Goal: Information Seeking & Learning: Learn about a topic

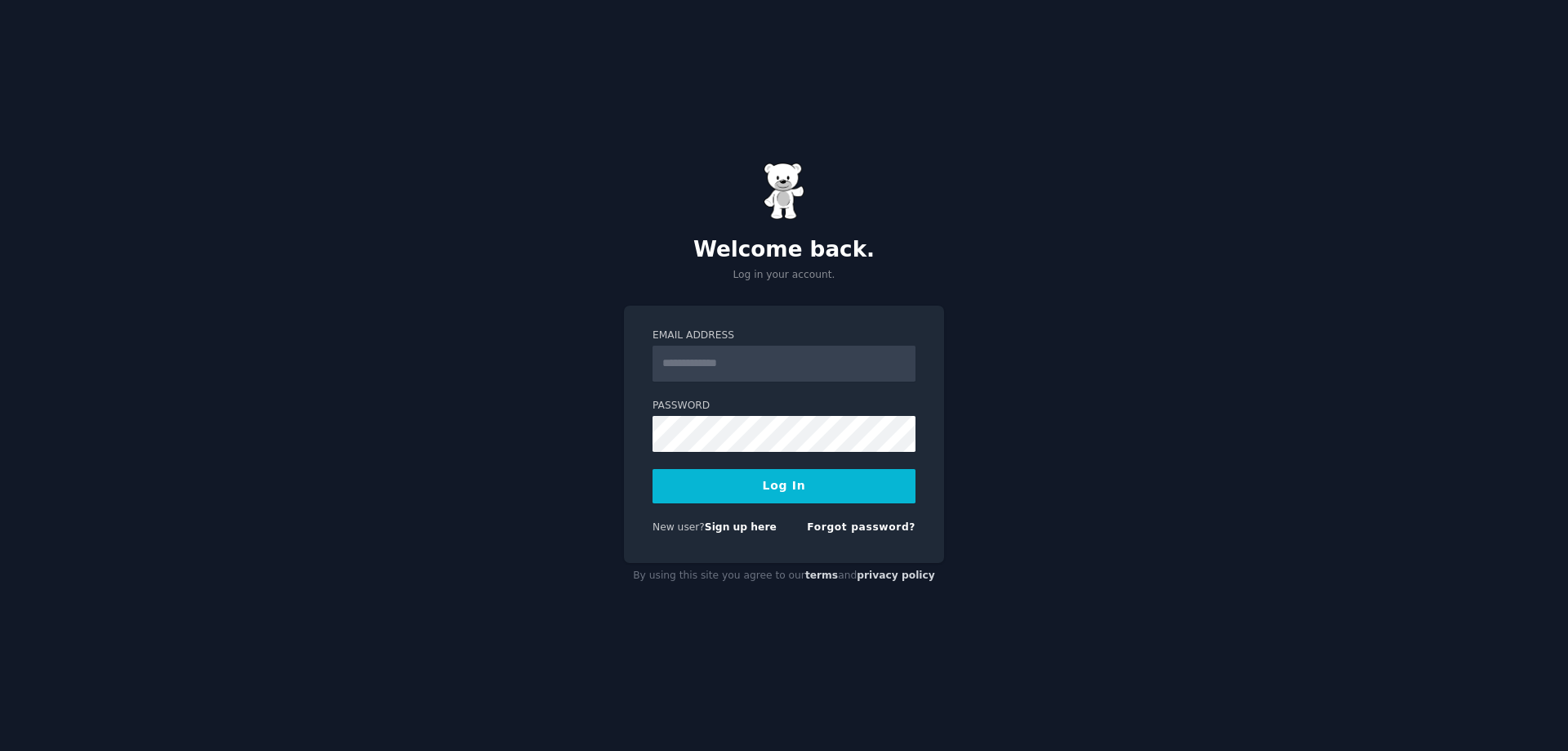
drag, startPoint x: 0, startPoint y: 0, endPoint x: 436, endPoint y: 213, distance: 485.2
click at [431, 213] on div "Welcome back. Log in your account. Email Address Password Log In New user? Sign…" at bounding box center [784, 375] width 1568 height 751
click at [737, 351] on input "Email Address" at bounding box center [784, 364] width 263 height 36
type input "**********"
click at [760, 496] on button "Log In" at bounding box center [784, 486] width 263 height 34
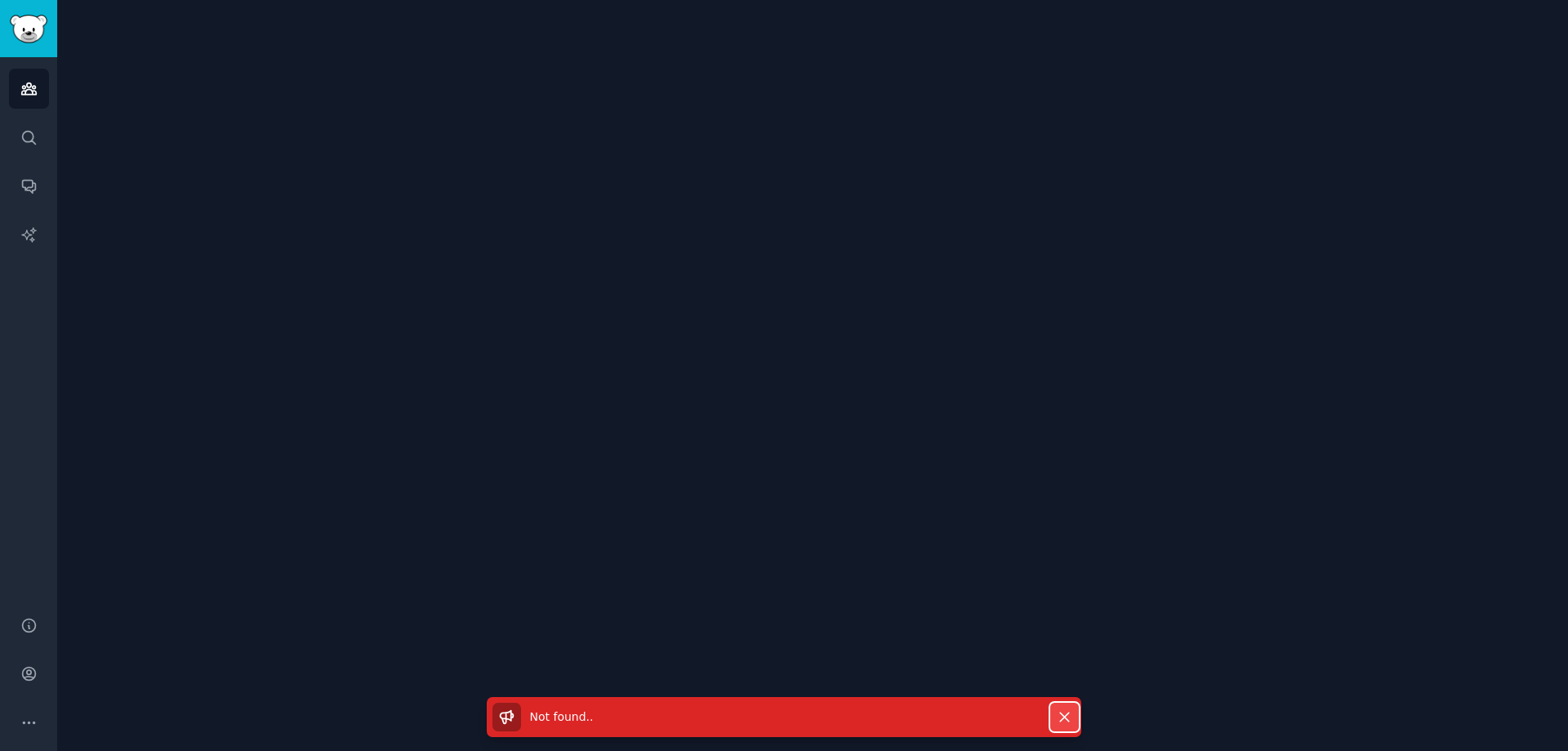
click at [1063, 713] on icon "button" at bounding box center [1065, 717] width 17 height 17
click at [782, 715] on icon "button" at bounding box center [1065, 717] width 17 height 17
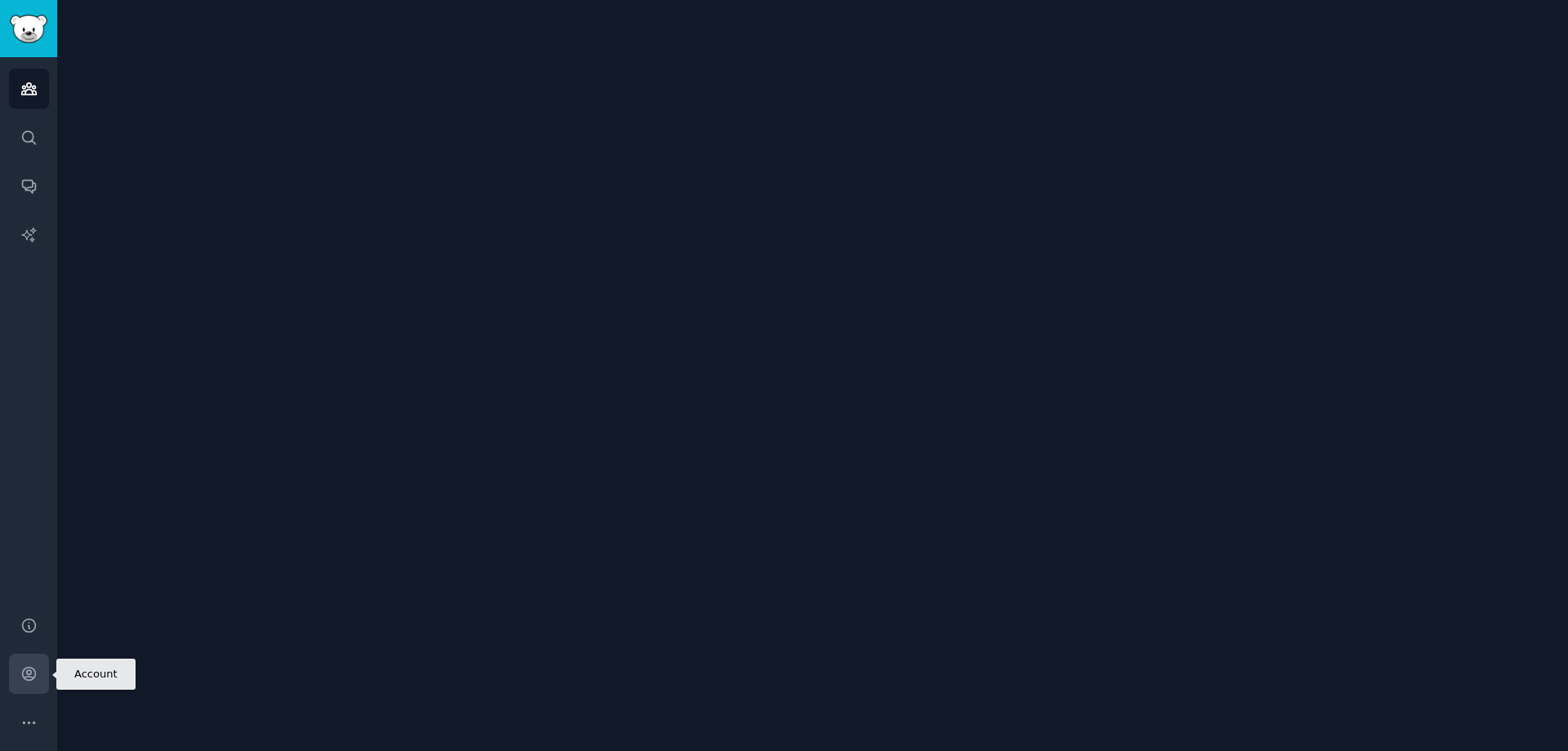
click at [39, 677] on link "Account" at bounding box center [29, 674] width 40 height 40
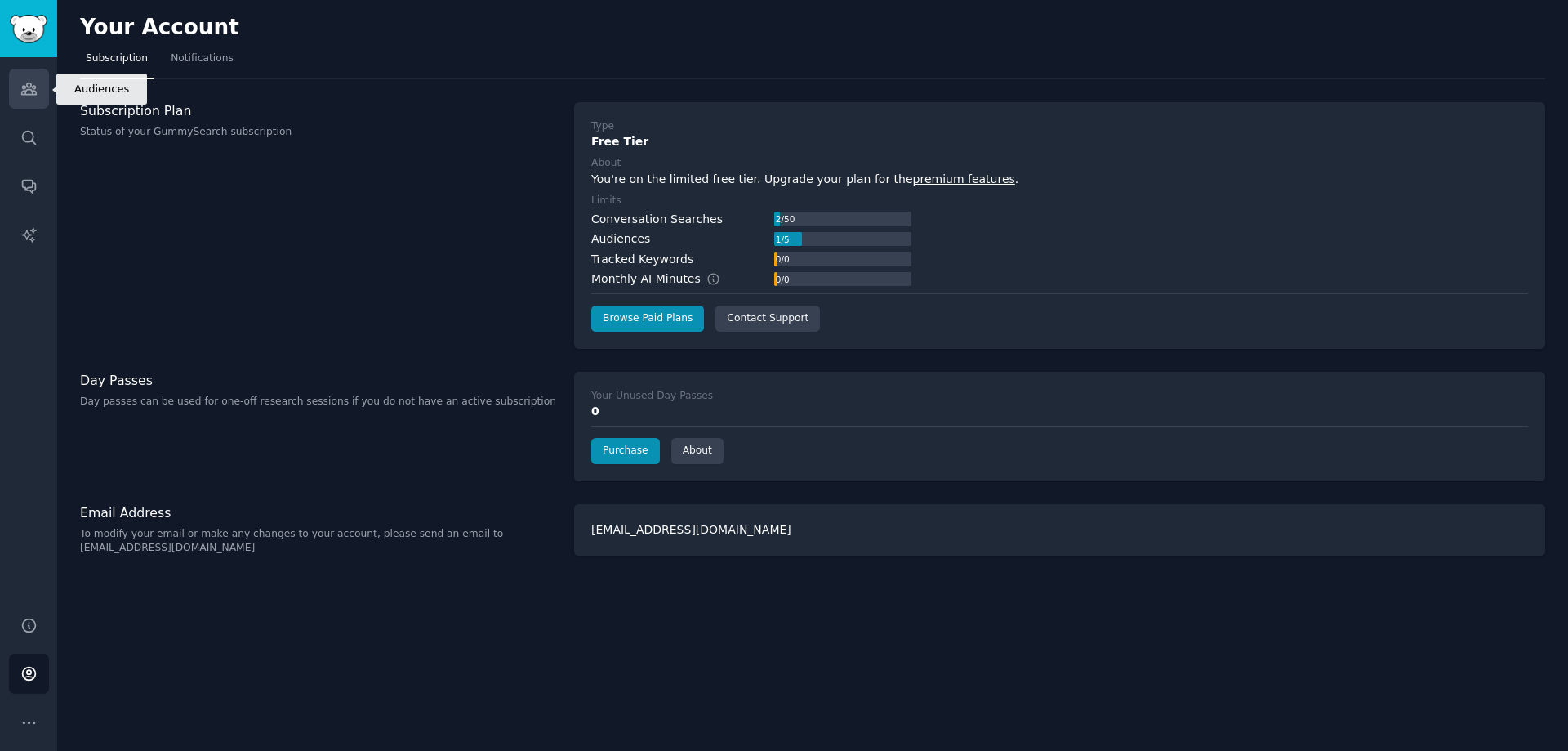
click at [22, 94] on icon "Sidebar" at bounding box center [28, 89] width 14 height 12
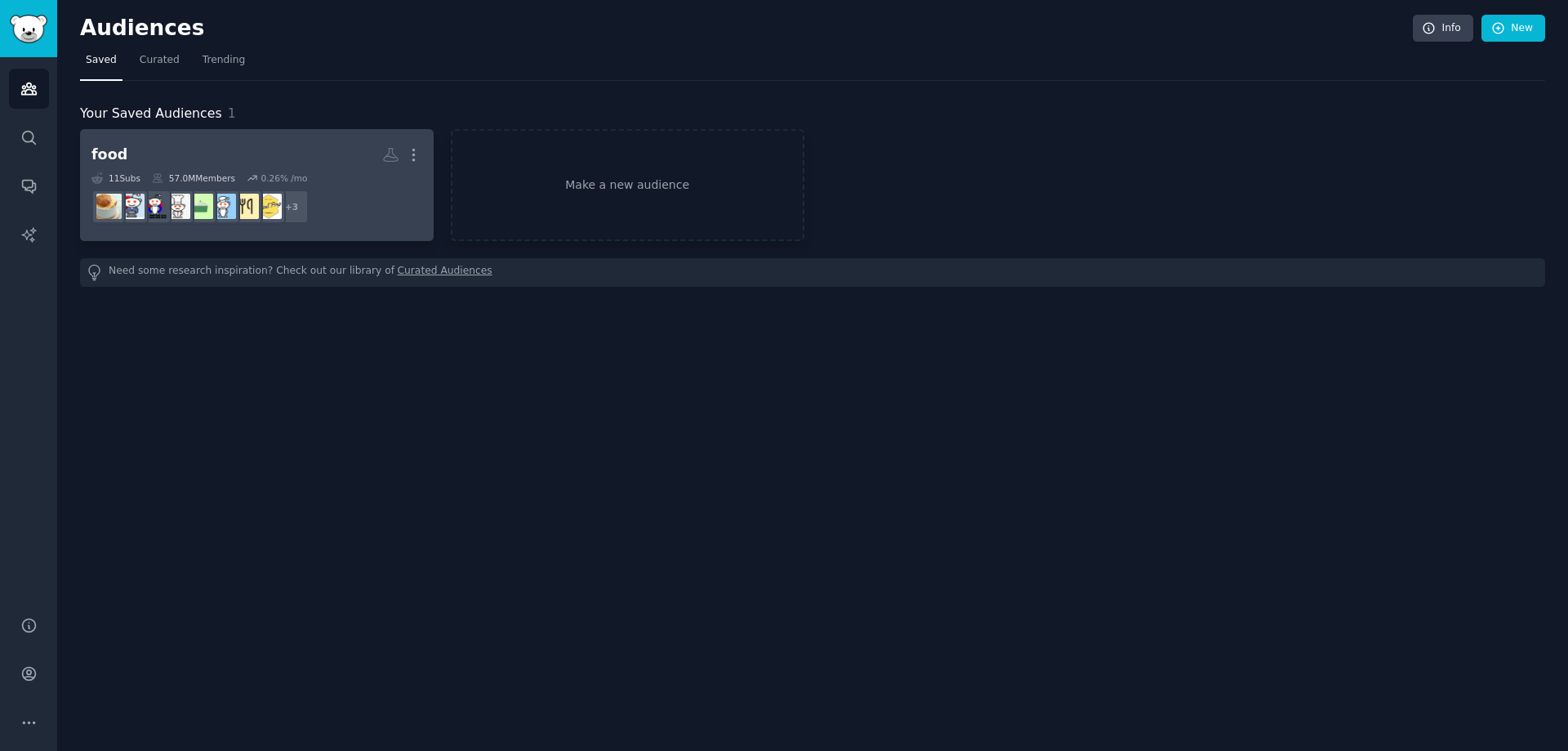
click at [154, 153] on h2 "food More" at bounding box center [256, 155] width 330 height 29
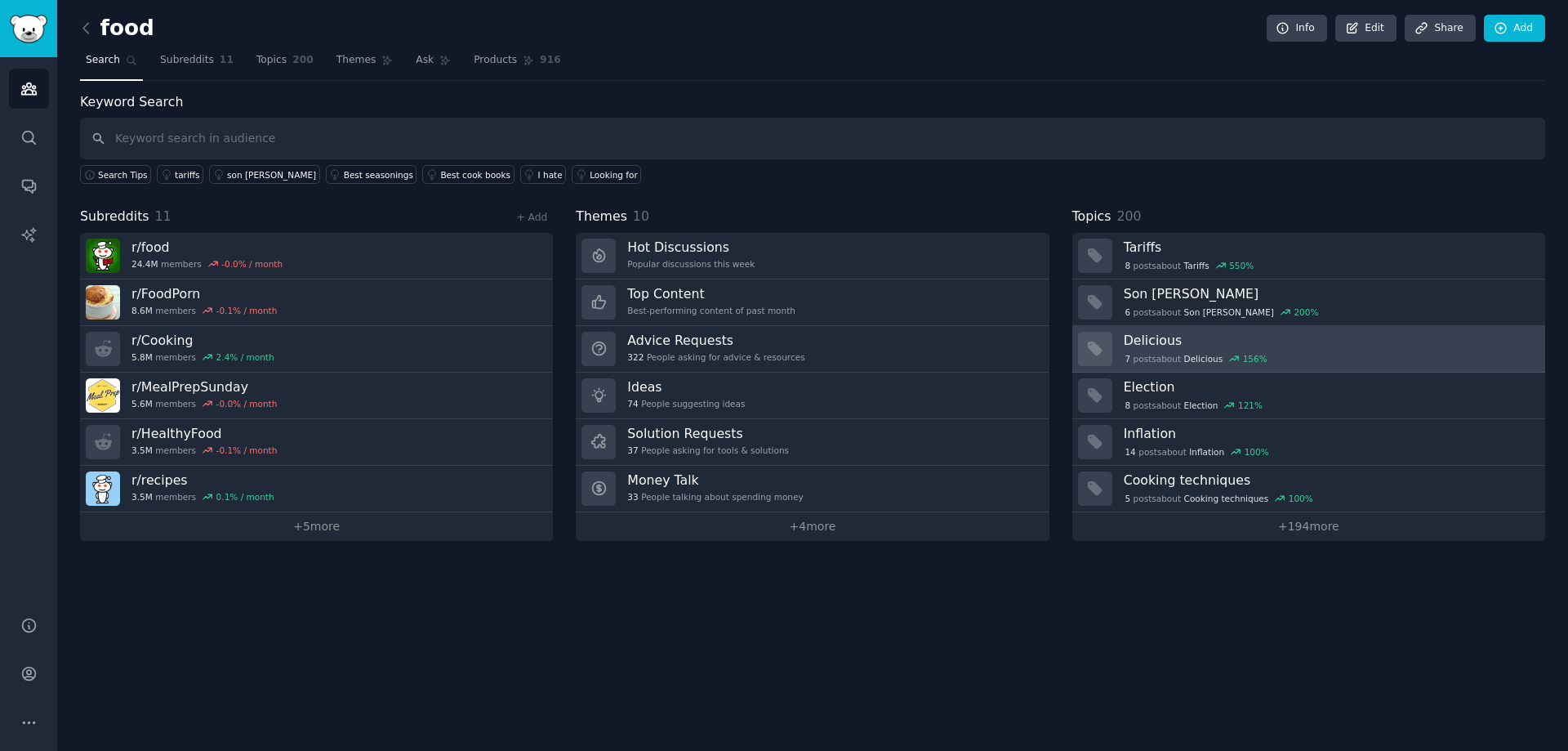
click at [782, 351] on div "7 post s about Delicious 156 %" at bounding box center [1197, 359] width 146 height 14
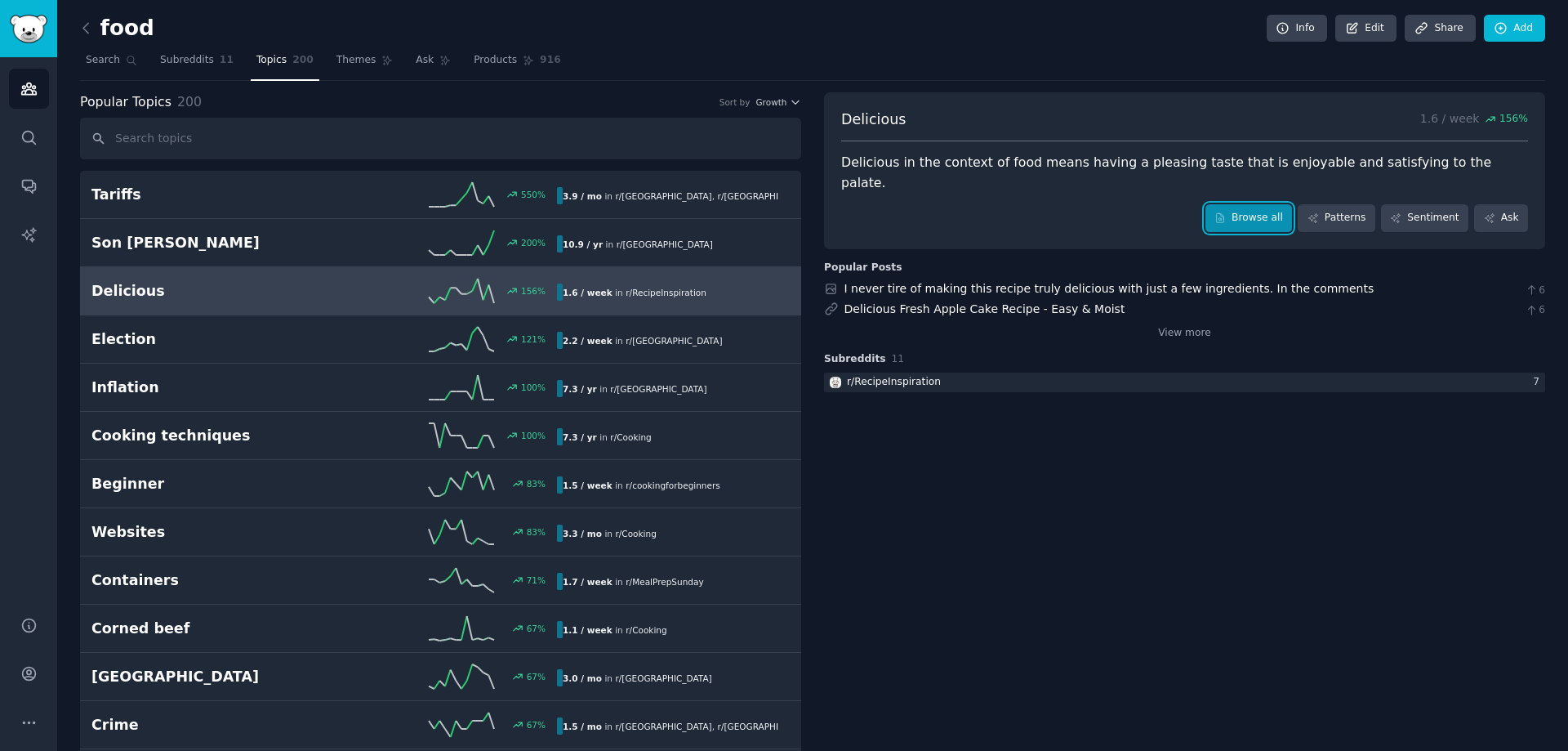
click at [782, 213] on icon at bounding box center [1220, 218] width 12 height 12
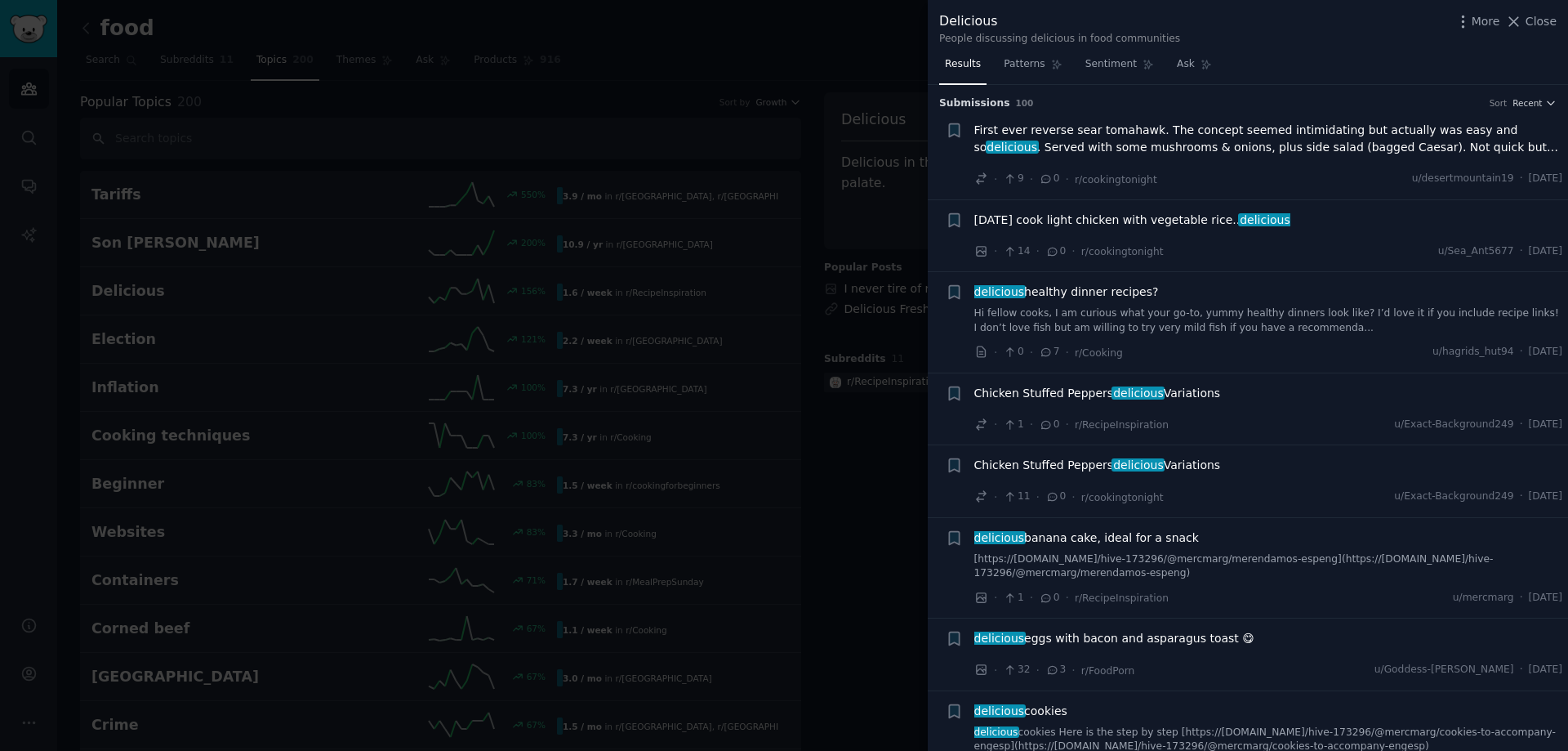
click at [782, 17] on span "Close" at bounding box center [1542, 21] width 31 height 17
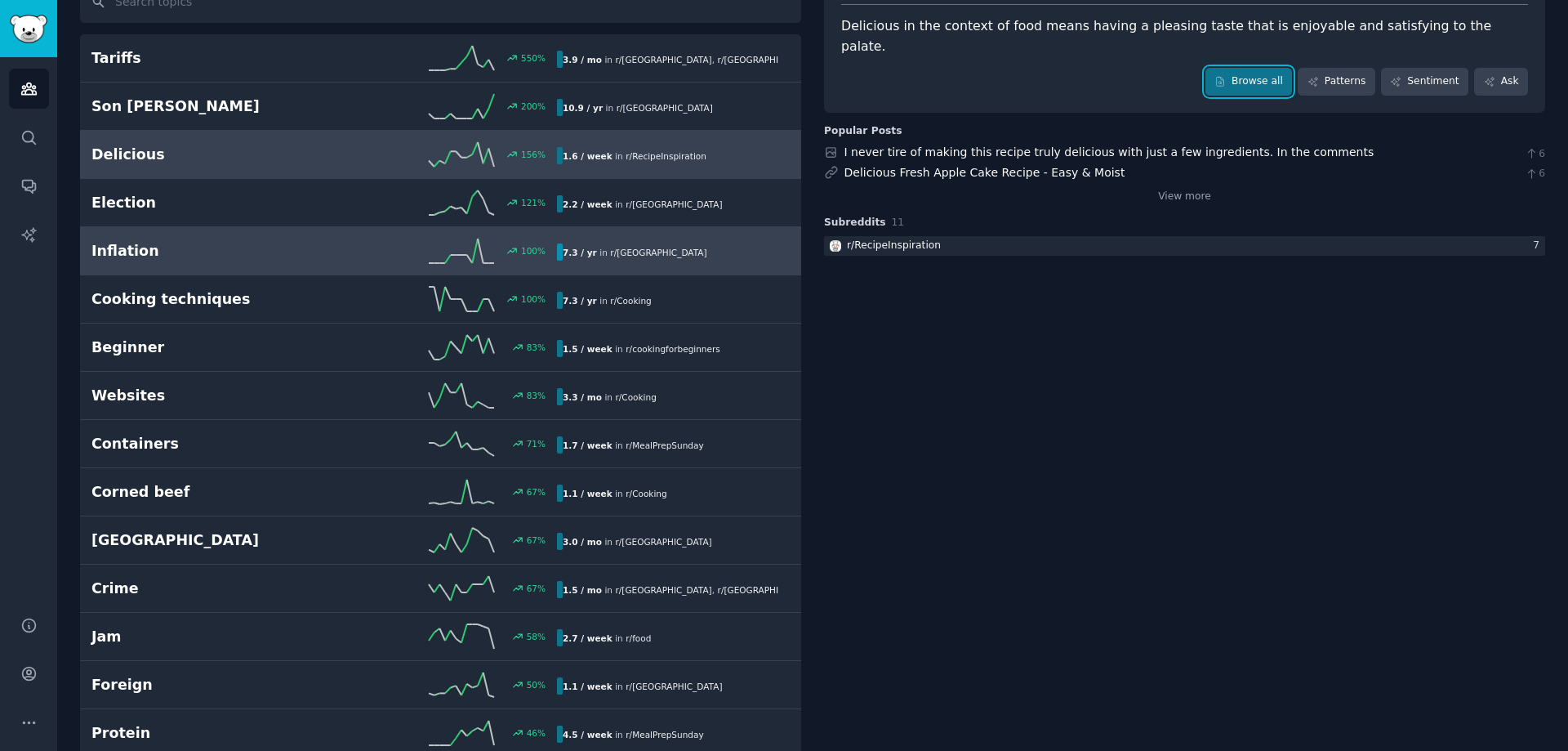
scroll to position [409, 0]
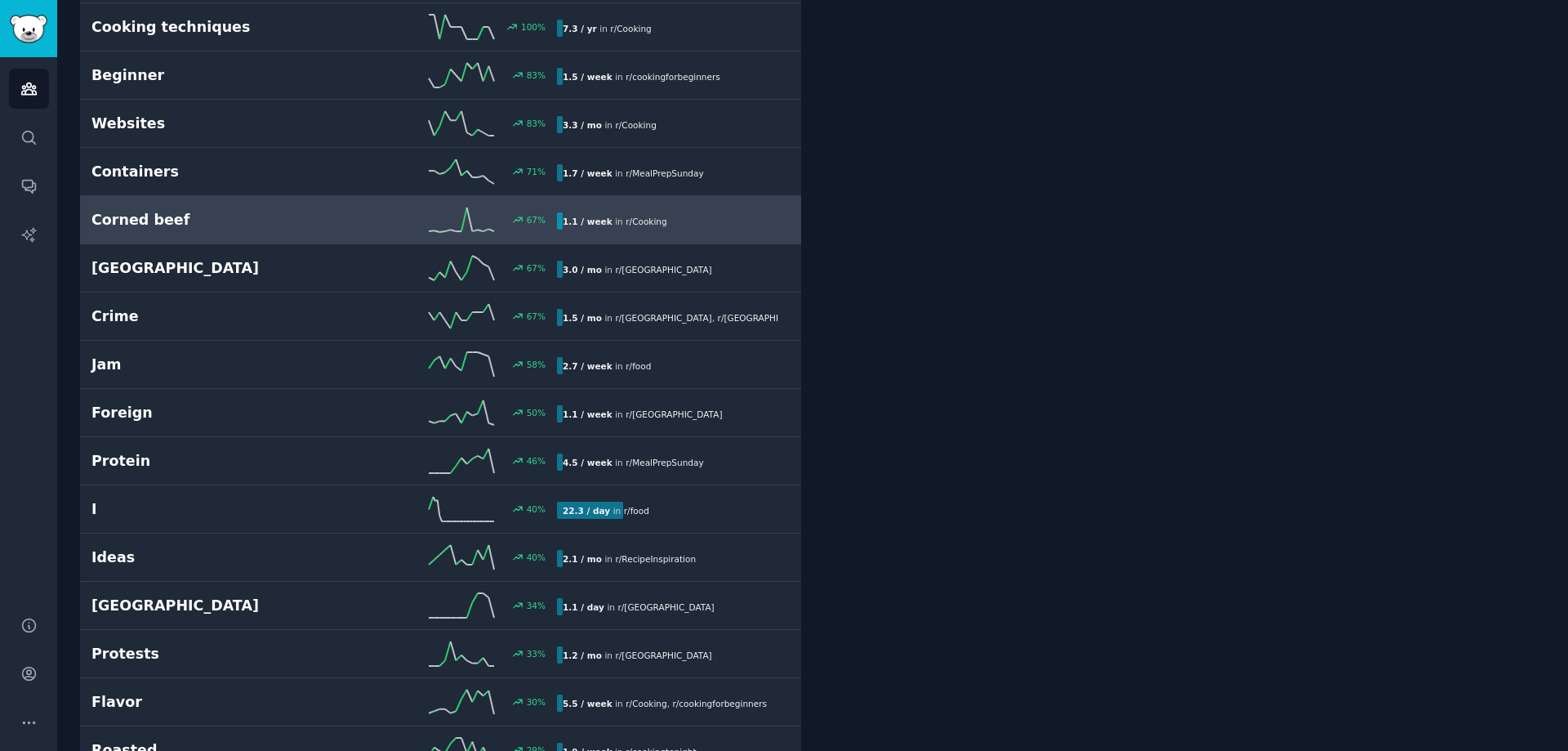
click at [353, 221] on div "67 %" at bounding box center [440, 219] width 233 height 24
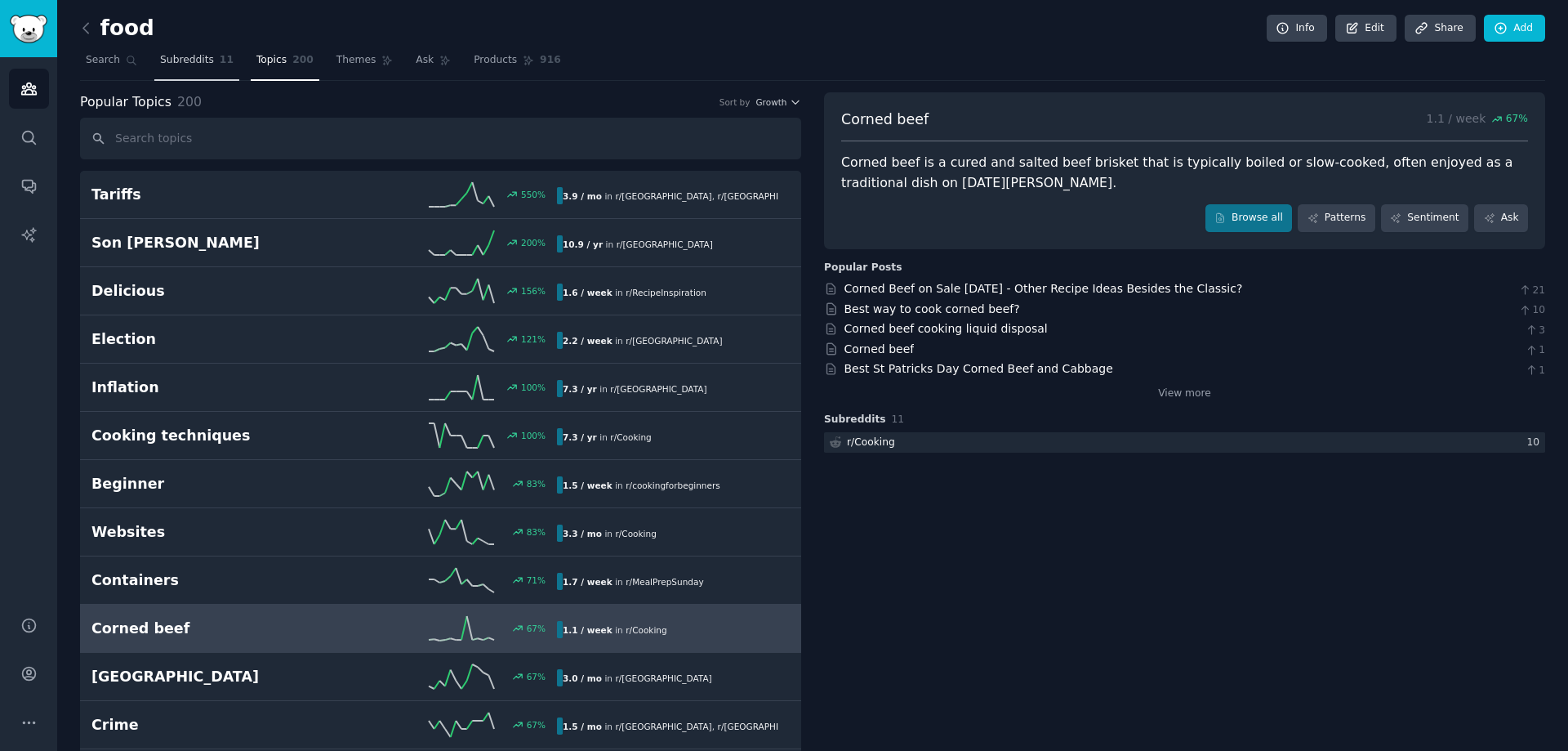
click at [173, 56] on span "Subreddits" at bounding box center [187, 61] width 54 height 14
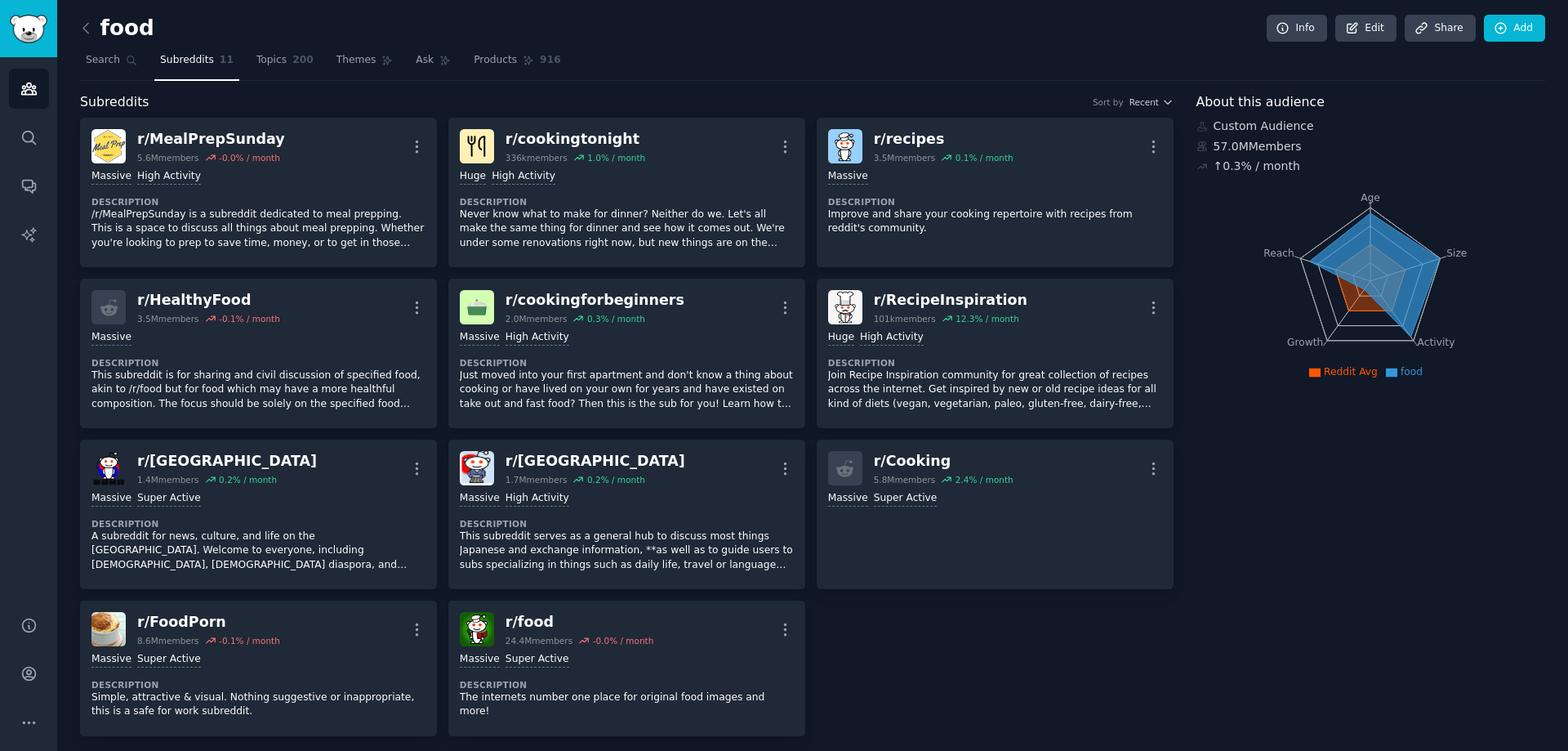
scroll to position [137, 0]
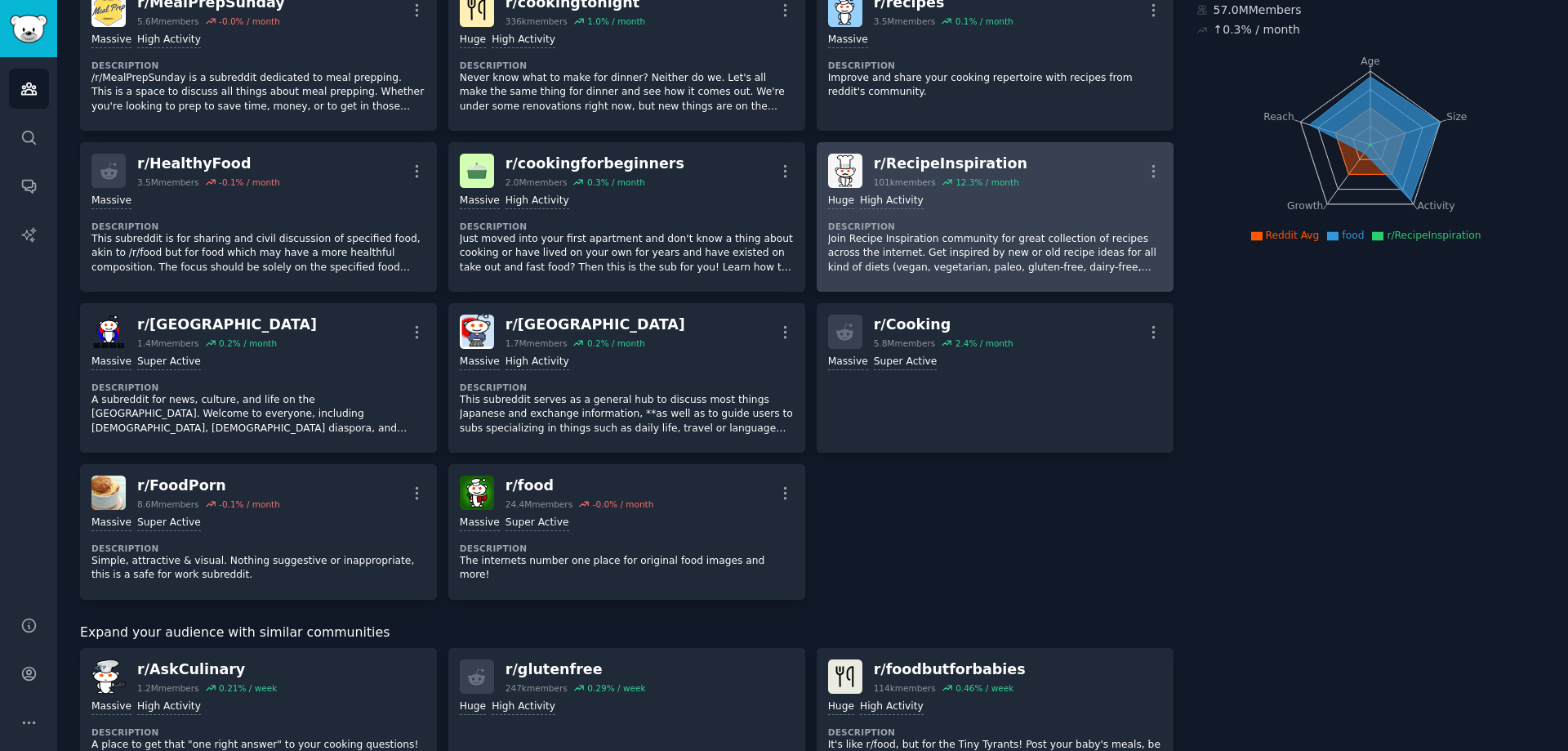
click at [782, 236] on p "Join Recipe Inspiration community for great collection of recipes across the in…" at bounding box center [995, 254] width 334 height 43
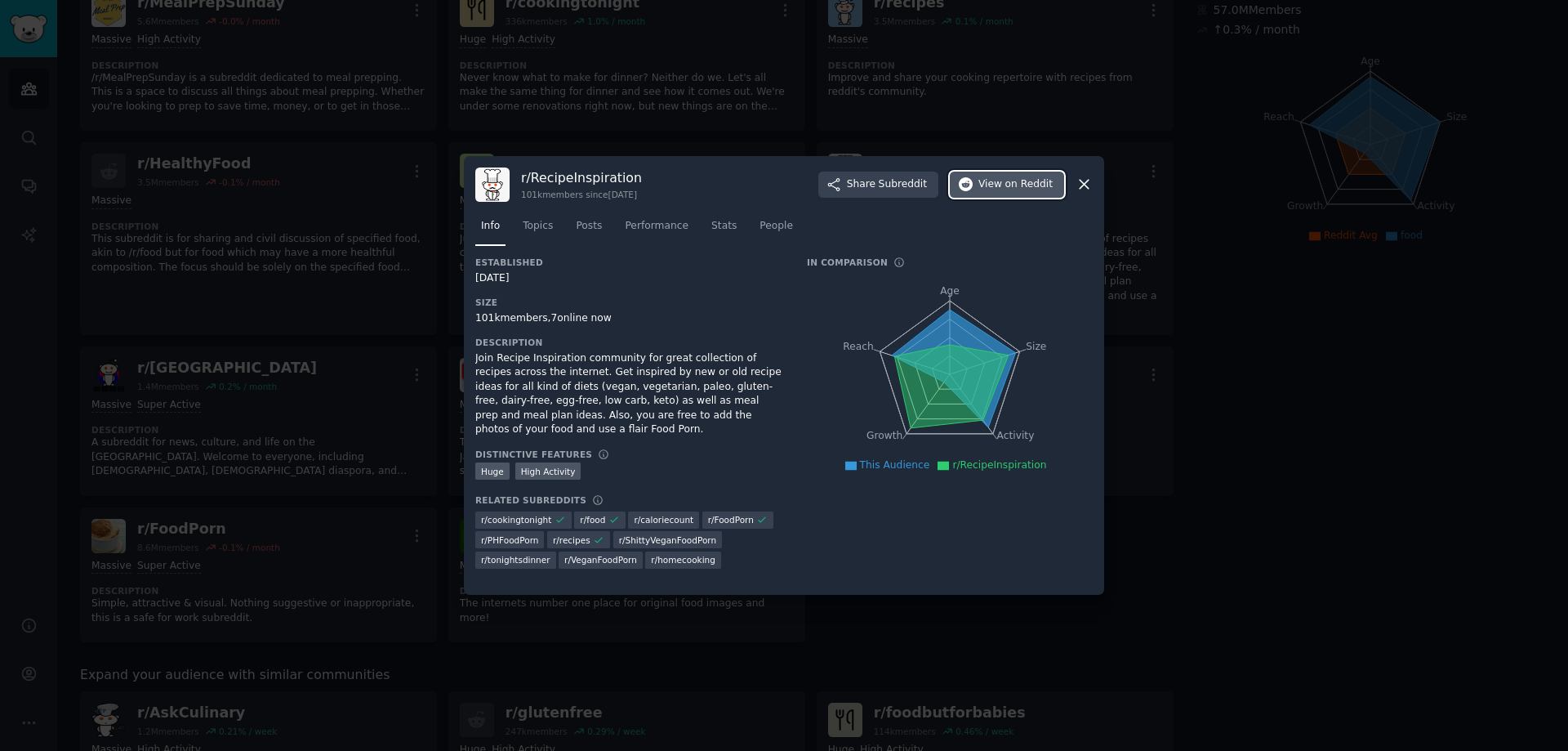
click at [782, 185] on icon "button" at bounding box center [966, 185] width 14 height 14
click at [782, 180] on icon at bounding box center [1085, 185] width 9 height 9
